Goal: Information Seeking & Learning: Understand process/instructions

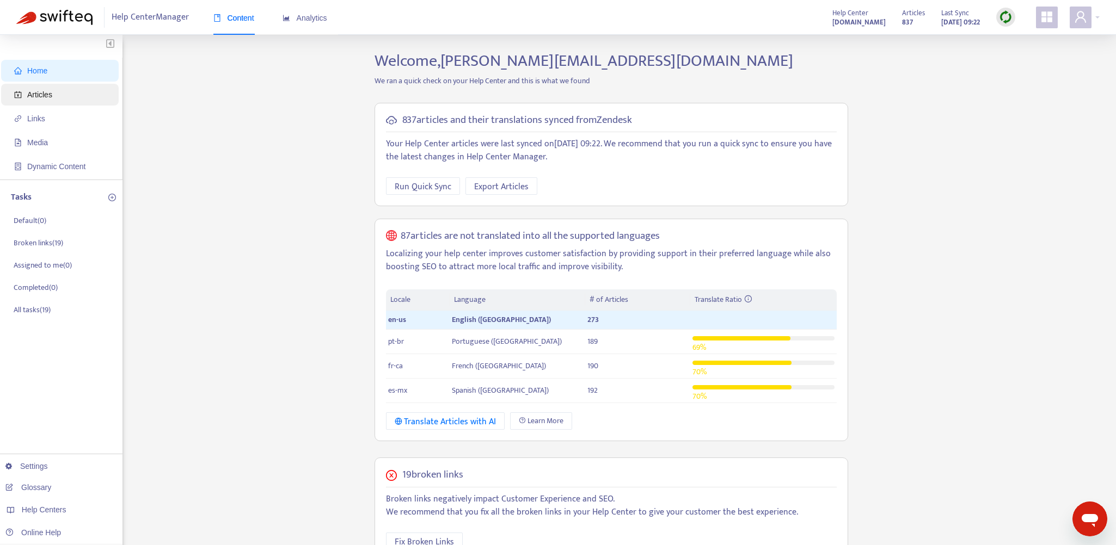
click at [36, 97] on span "Articles" at bounding box center [39, 94] width 25 height 9
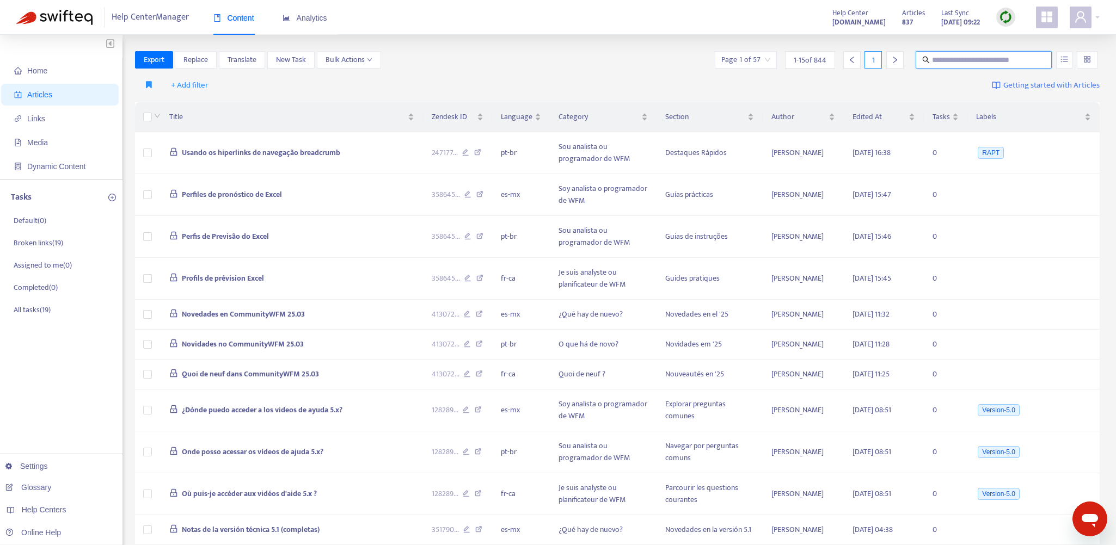
paste input "**********"
type input "**********"
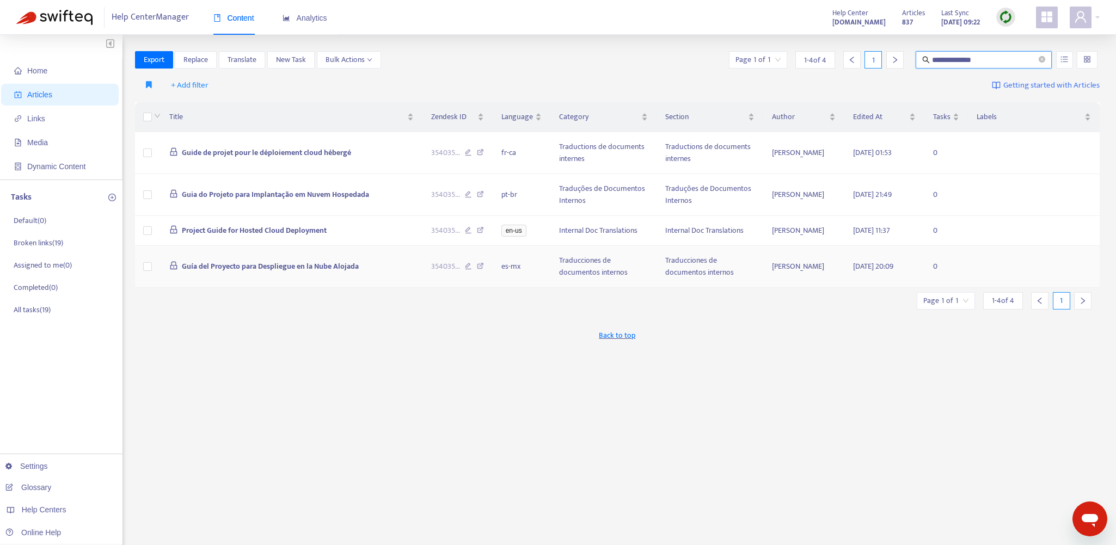
click at [383, 259] on td "Guía del Proyecto para Despliegue en la Nube Alojada" at bounding box center [292, 267] width 262 height 42
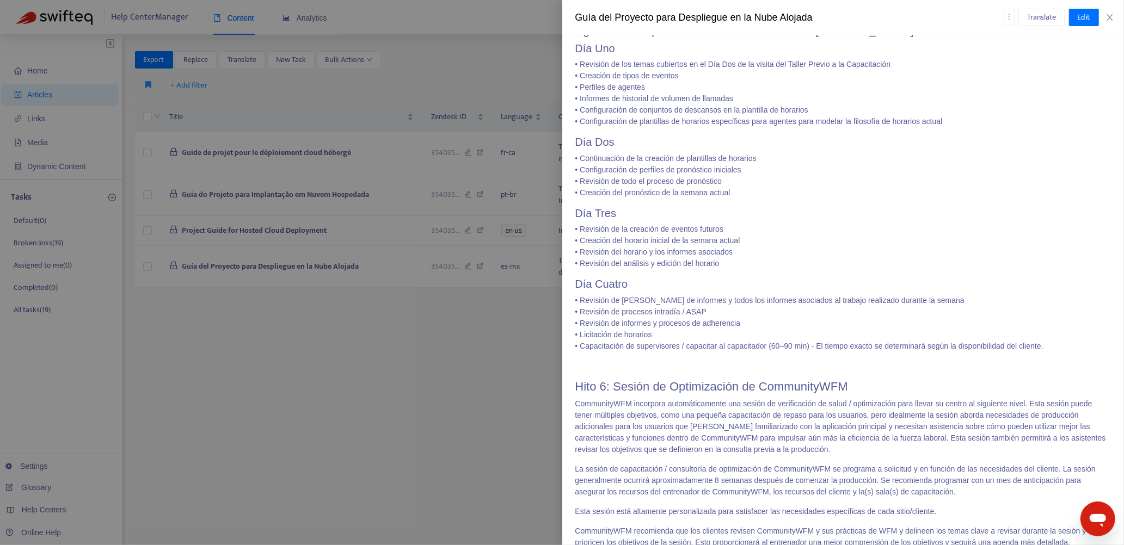
scroll to position [4712, 0]
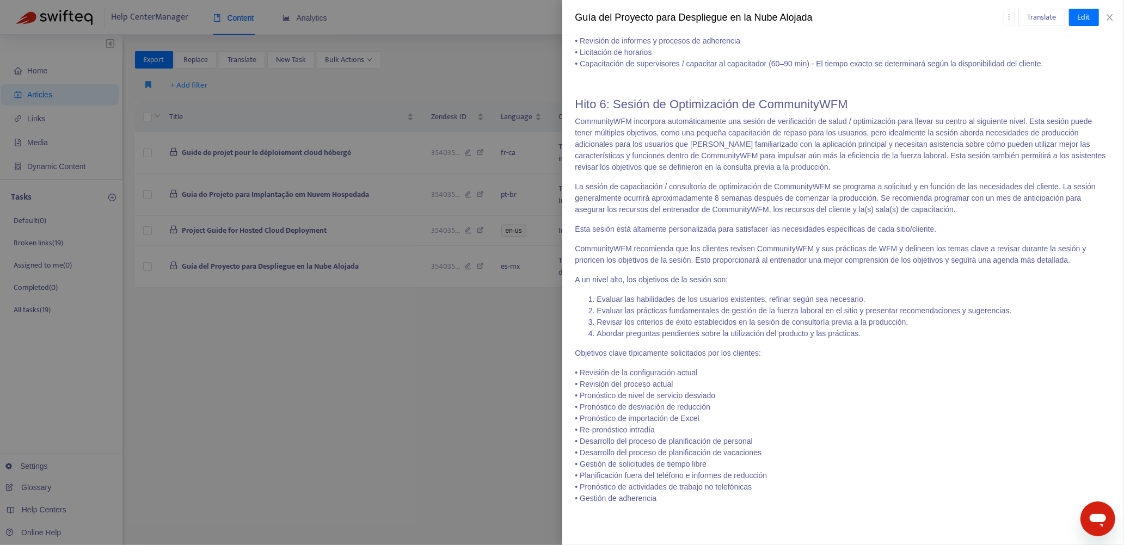
click at [488, 64] on div at bounding box center [562, 272] width 1124 height 545
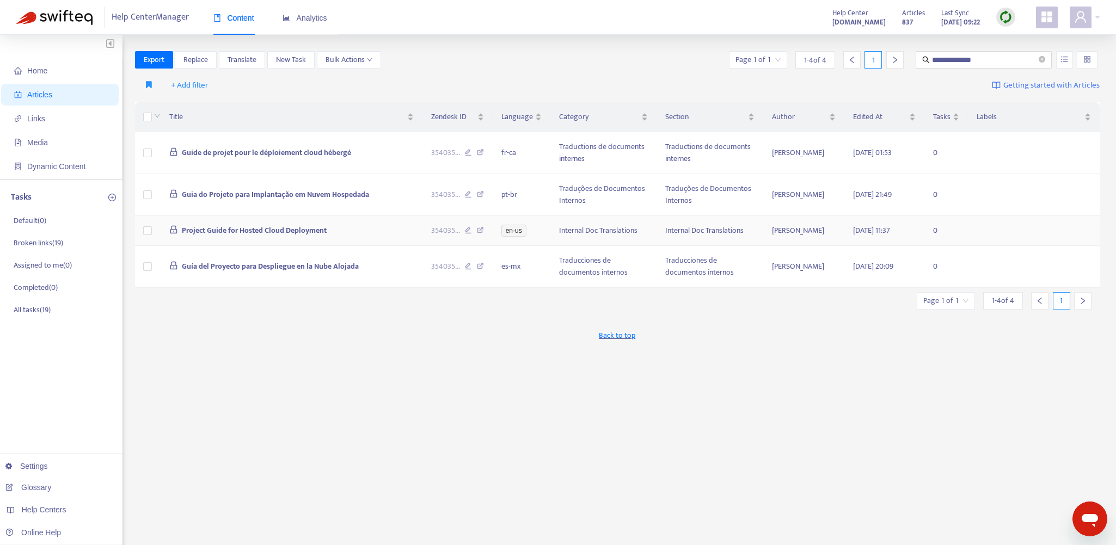
click at [359, 237] on td "Project Guide for Hosted Cloud Deployment" at bounding box center [292, 231] width 262 height 30
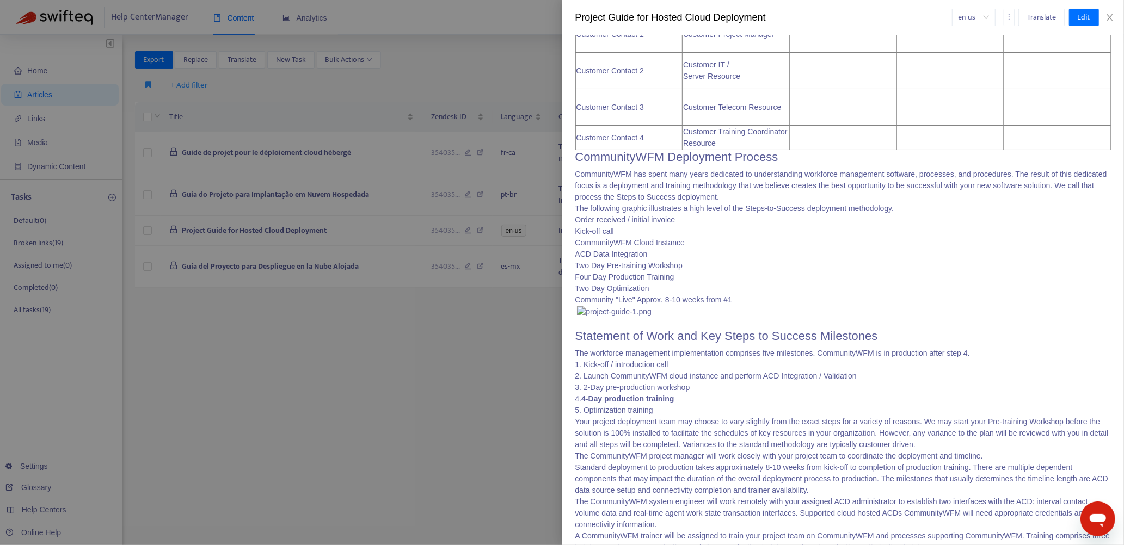
scroll to position [708, 0]
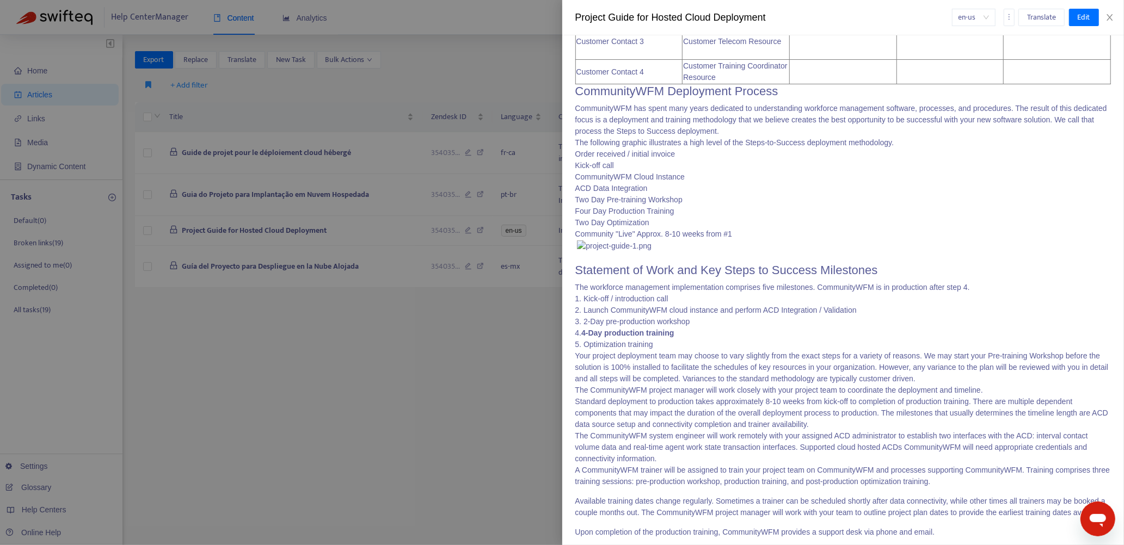
click at [588, 245] on img at bounding box center [614, 246] width 75 height 11
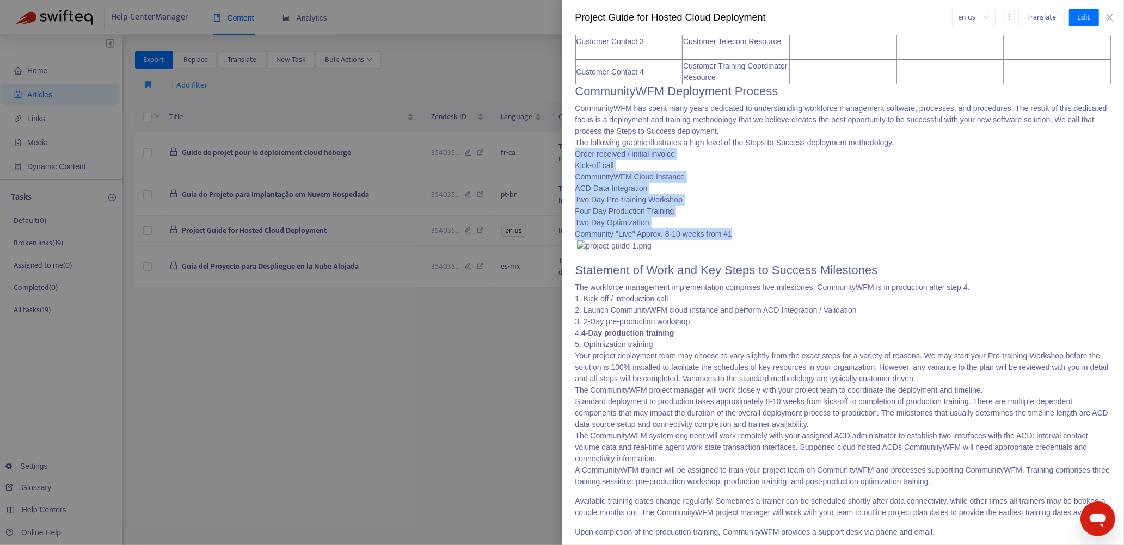
drag, startPoint x: 577, startPoint y: 152, endPoint x: 750, endPoint y: 230, distance: 189.8
click at [750, 230] on div "Deployment Team Contact Information CommunityWFM 3400 Waterview Parkway, Suite …" at bounding box center [843, 120] width 536 height 689
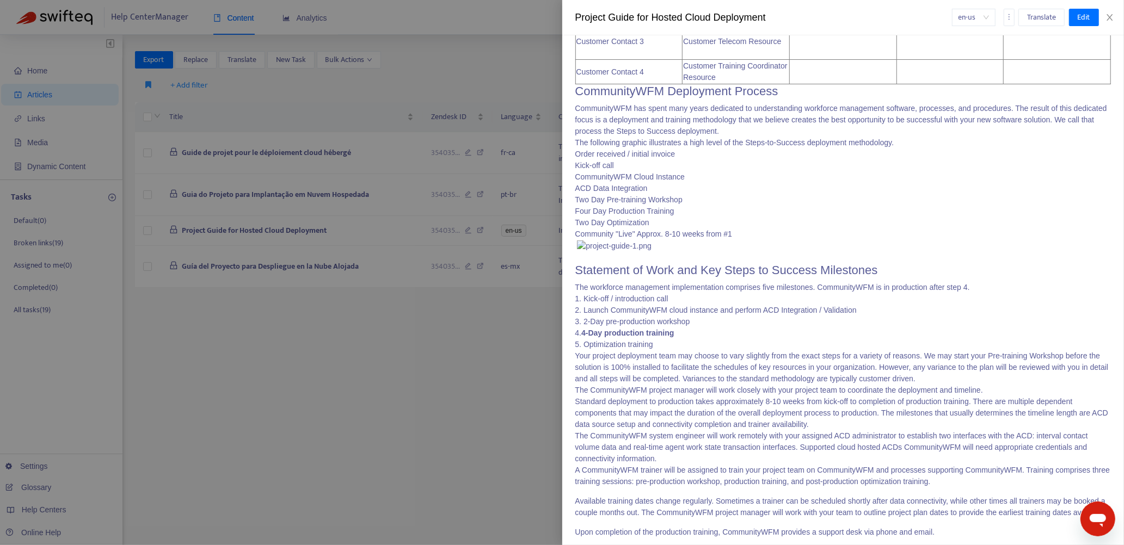
click at [463, 71] on div at bounding box center [562, 272] width 1124 height 545
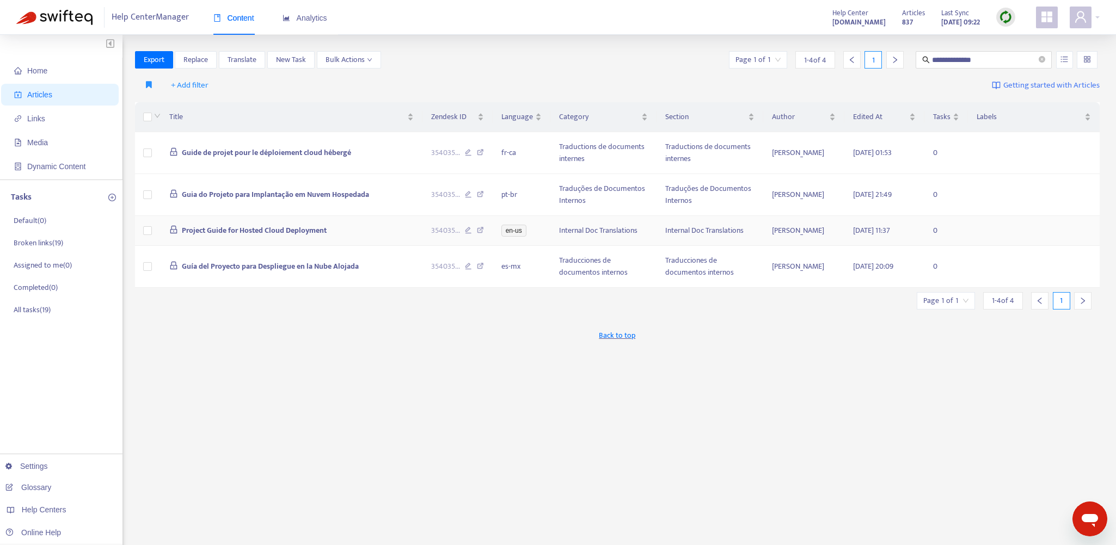
click at [397, 232] on td "Project Guide for Hosted Cloud Deployment" at bounding box center [292, 231] width 262 height 30
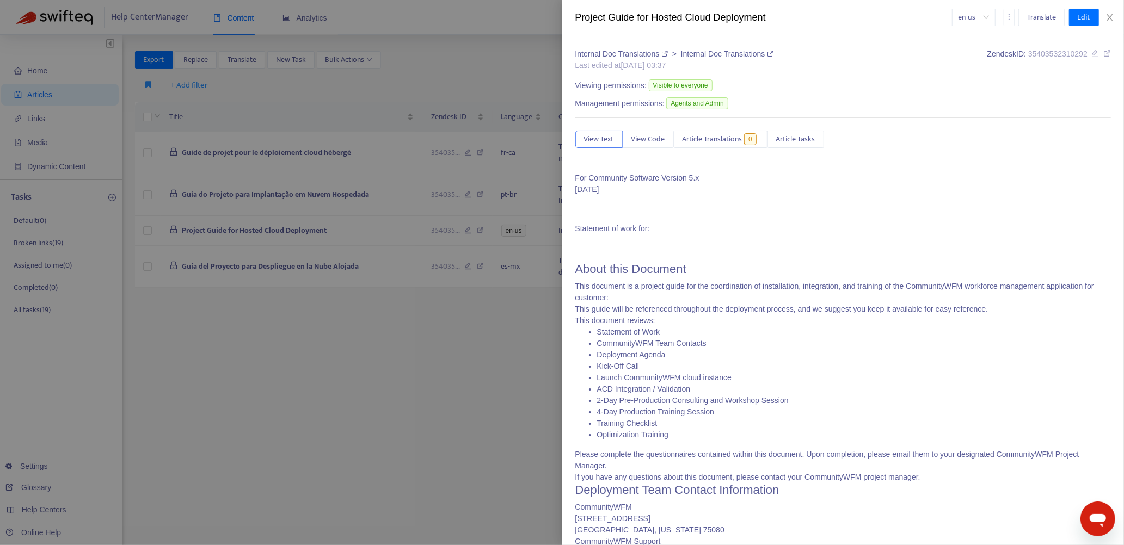
click at [397, 267] on div at bounding box center [562, 272] width 1124 height 545
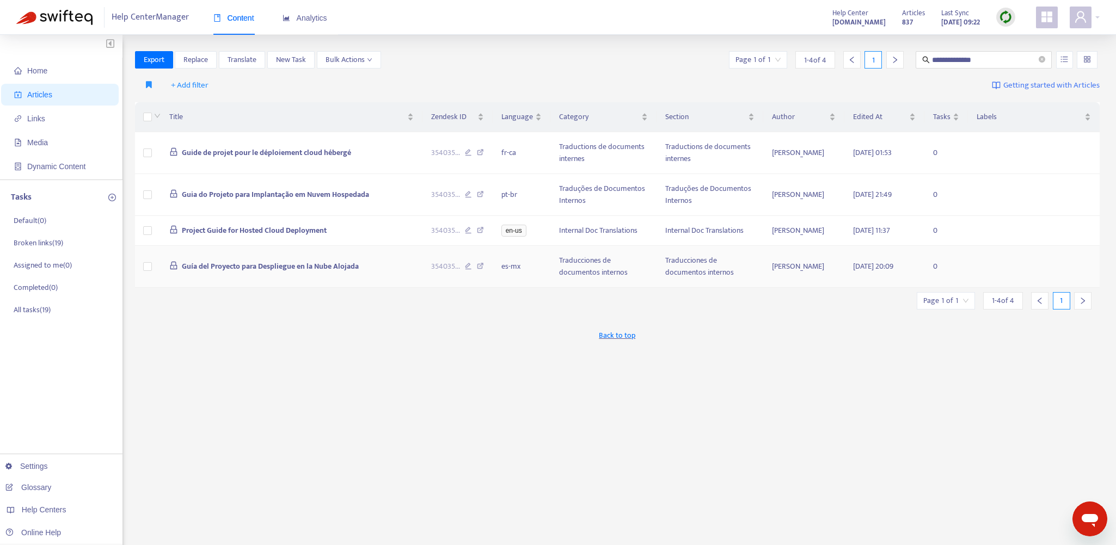
click at [407, 262] on td "Guía del Proyecto para Despliegue en la Nube Alojada" at bounding box center [292, 267] width 262 height 42
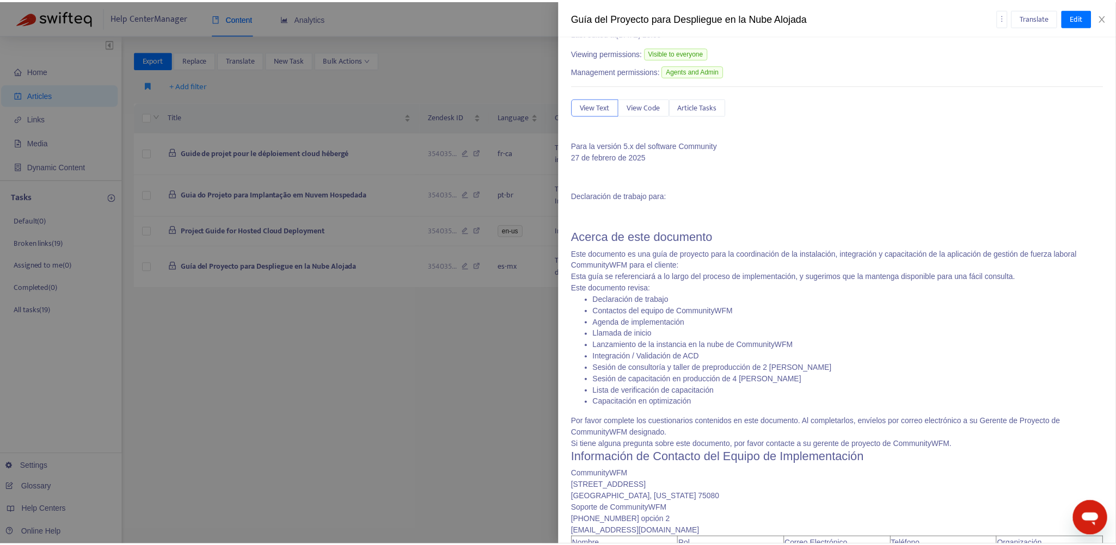
scroll to position [0, 0]
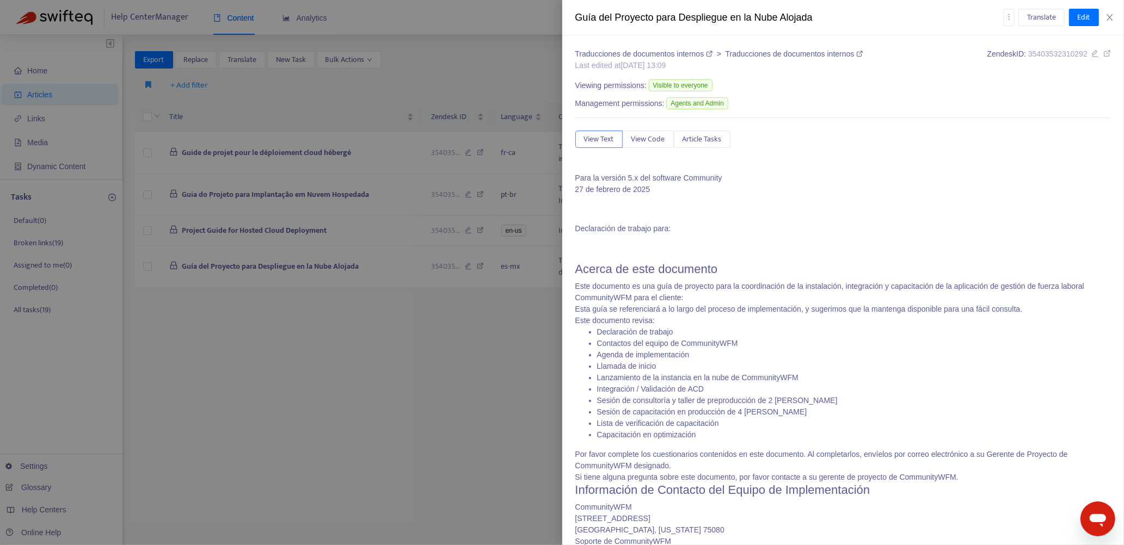
click at [390, 231] on div at bounding box center [562, 272] width 1124 height 545
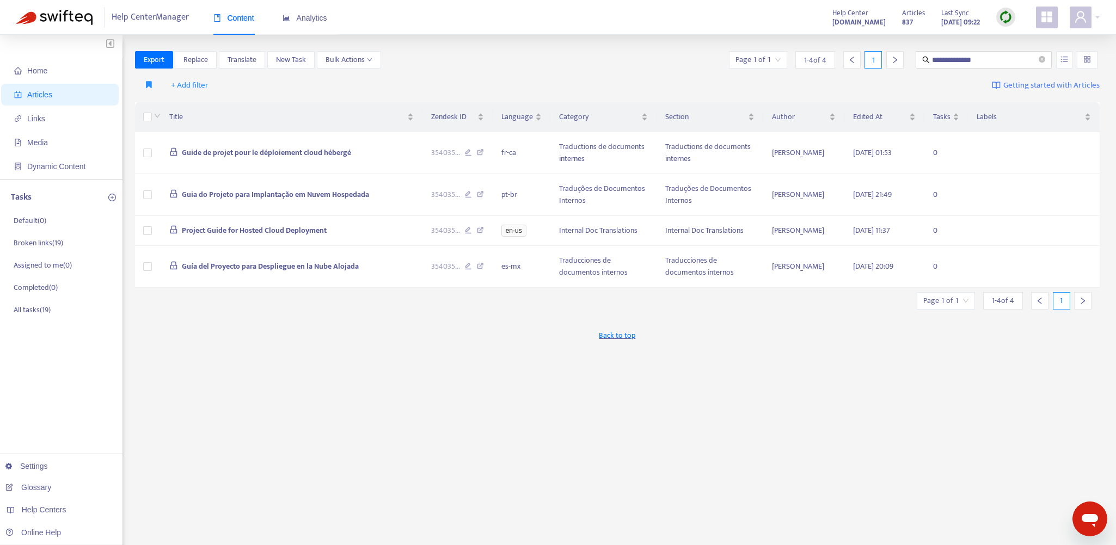
click at [390, 231] on td "Project Guide for Hosted Cloud Deployment" at bounding box center [292, 231] width 262 height 30
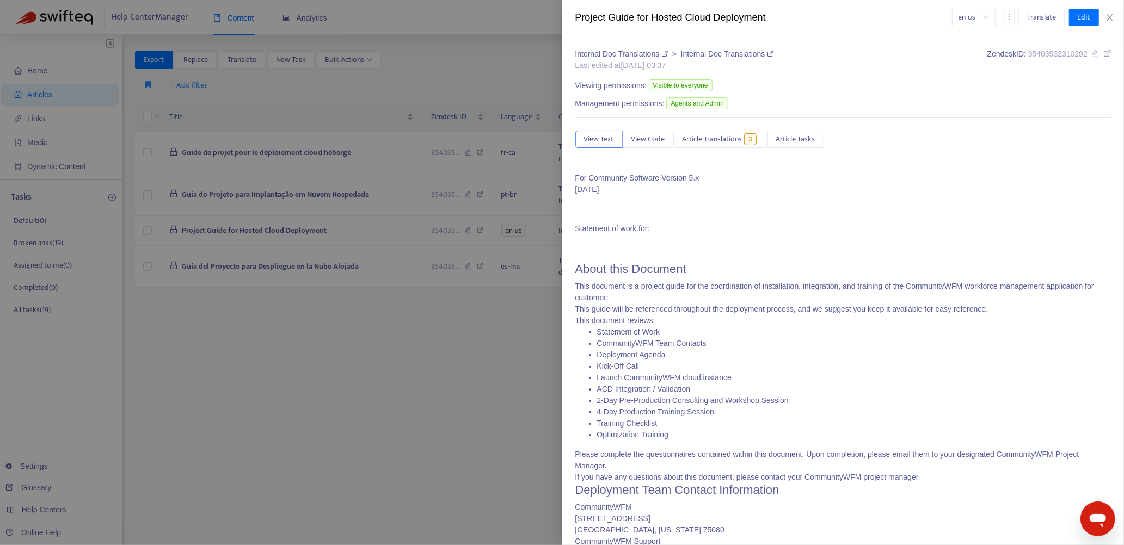
click at [482, 380] on div at bounding box center [562, 272] width 1124 height 545
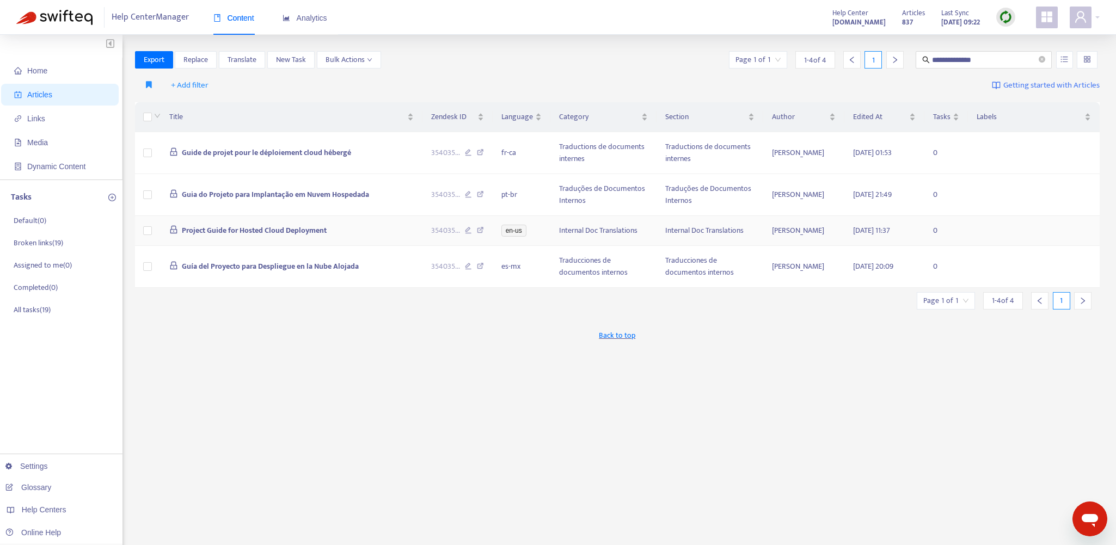
click at [480, 229] on icon at bounding box center [480, 232] width 7 height 10
